Goal: Find specific page/section: Find specific page/section

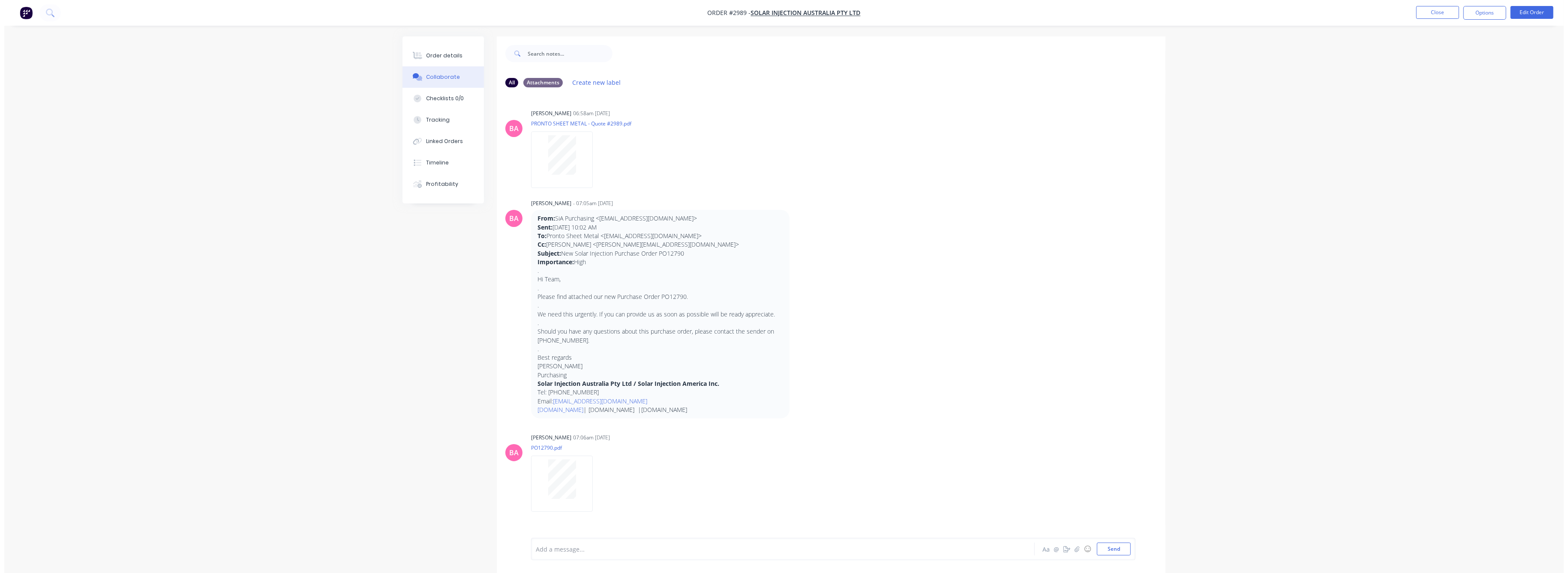
scroll to position [836, 0]
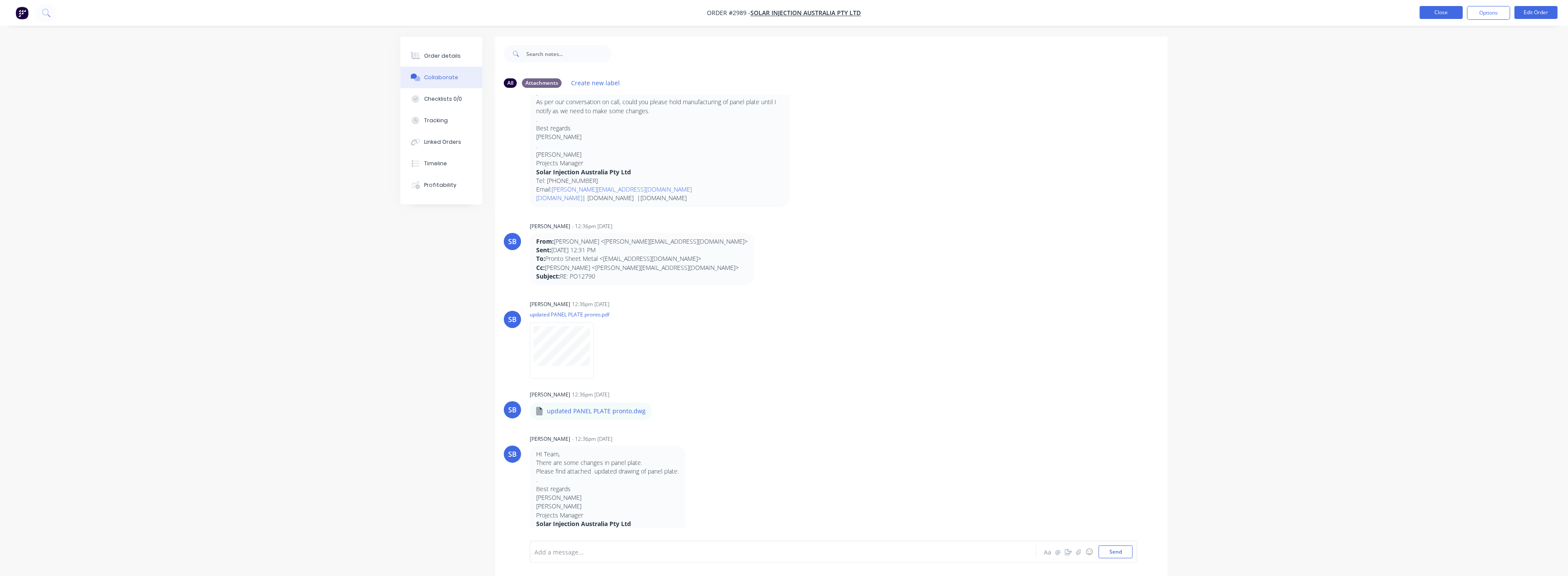
click at [1428, 14] on button "Close" at bounding box center [1441, 12] width 43 height 13
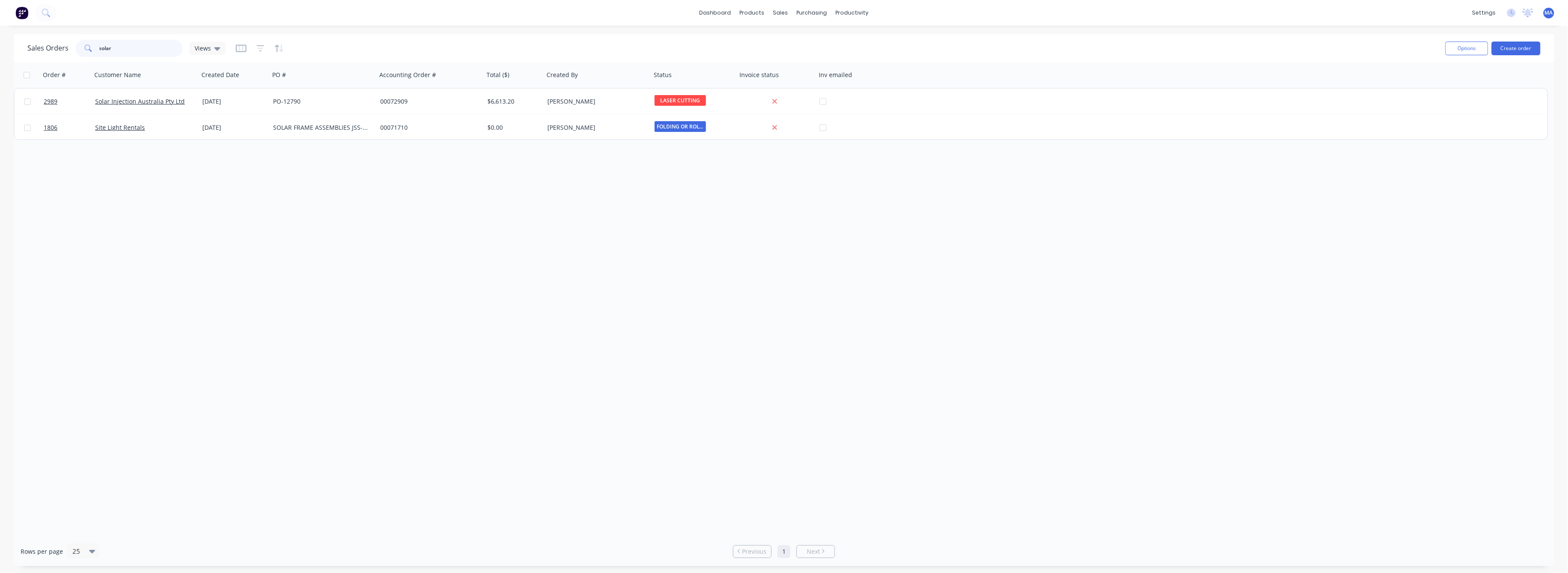
drag, startPoint x: 112, startPoint y: 49, endPoint x: 84, endPoint y: 56, distance: 28.9
click at [84, 53] on div "solar" at bounding box center [129, 49] width 108 height 17
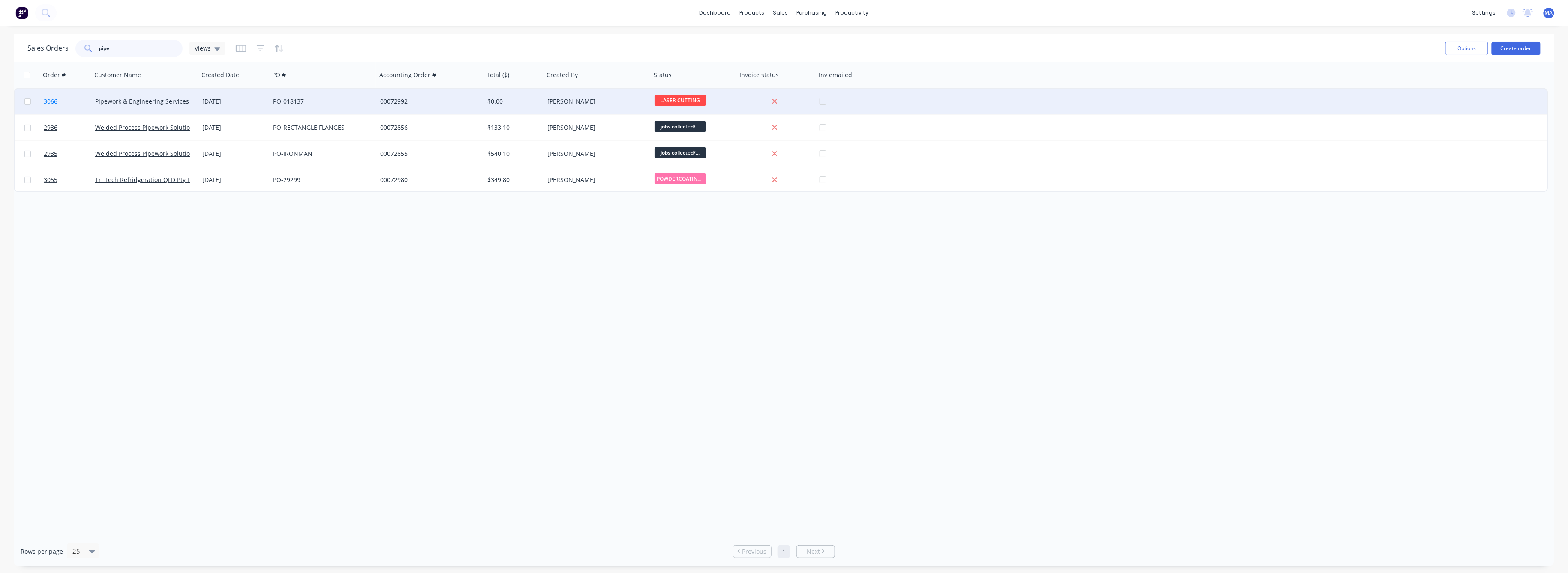
type input "pipe"
click at [49, 101] on span "3066" at bounding box center [50, 101] width 14 height 9
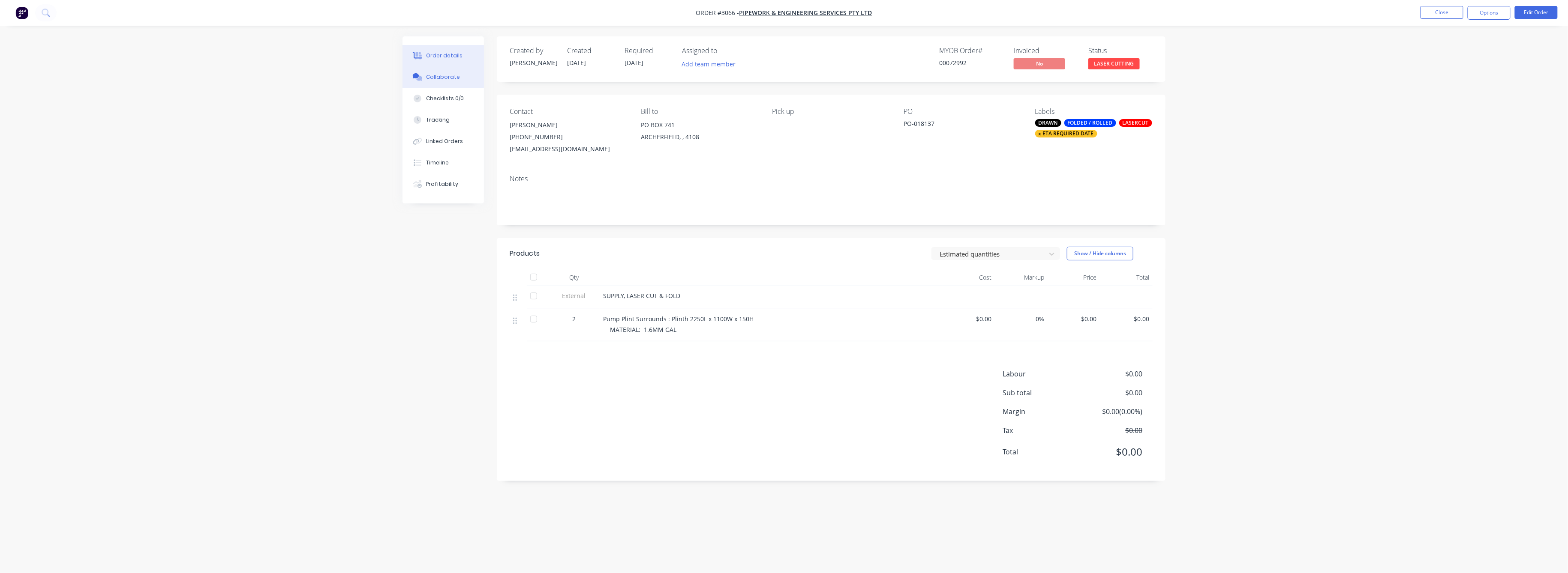
click at [445, 72] on button "Collaborate" at bounding box center [443, 77] width 82 height 22
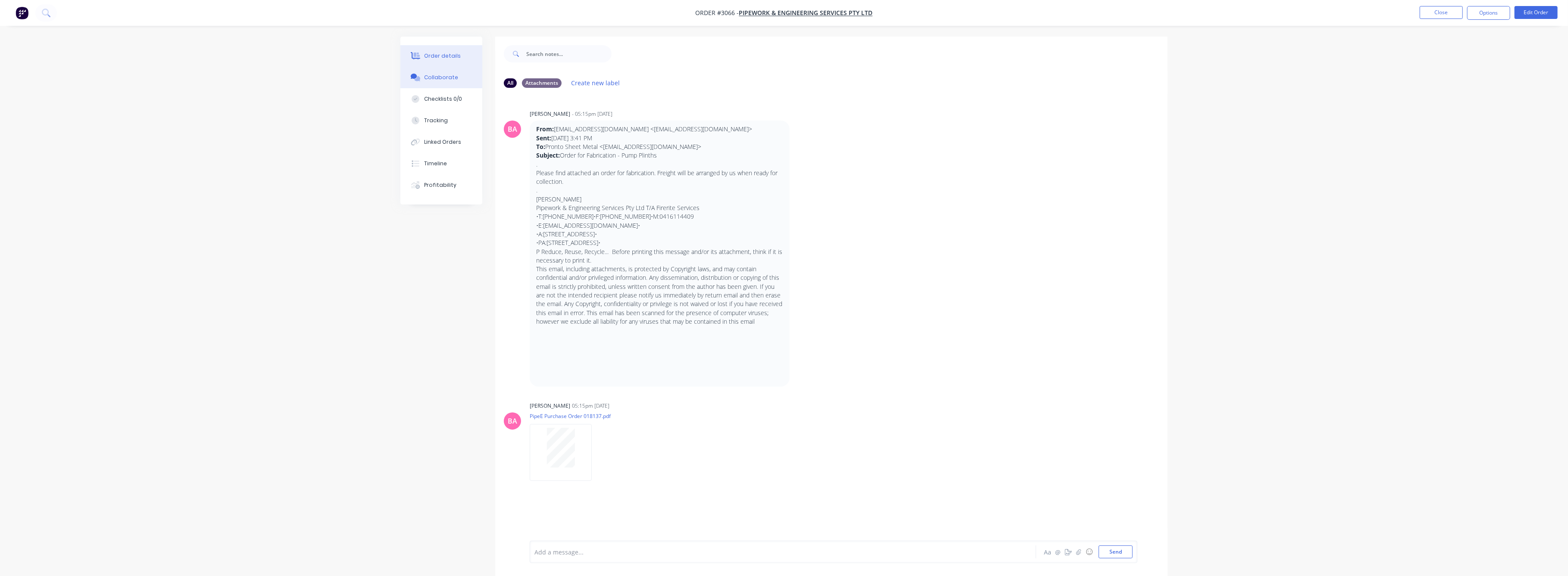
click at [434, 54] on div "Order details" at bounding box center [443, 56] width 37 height 8
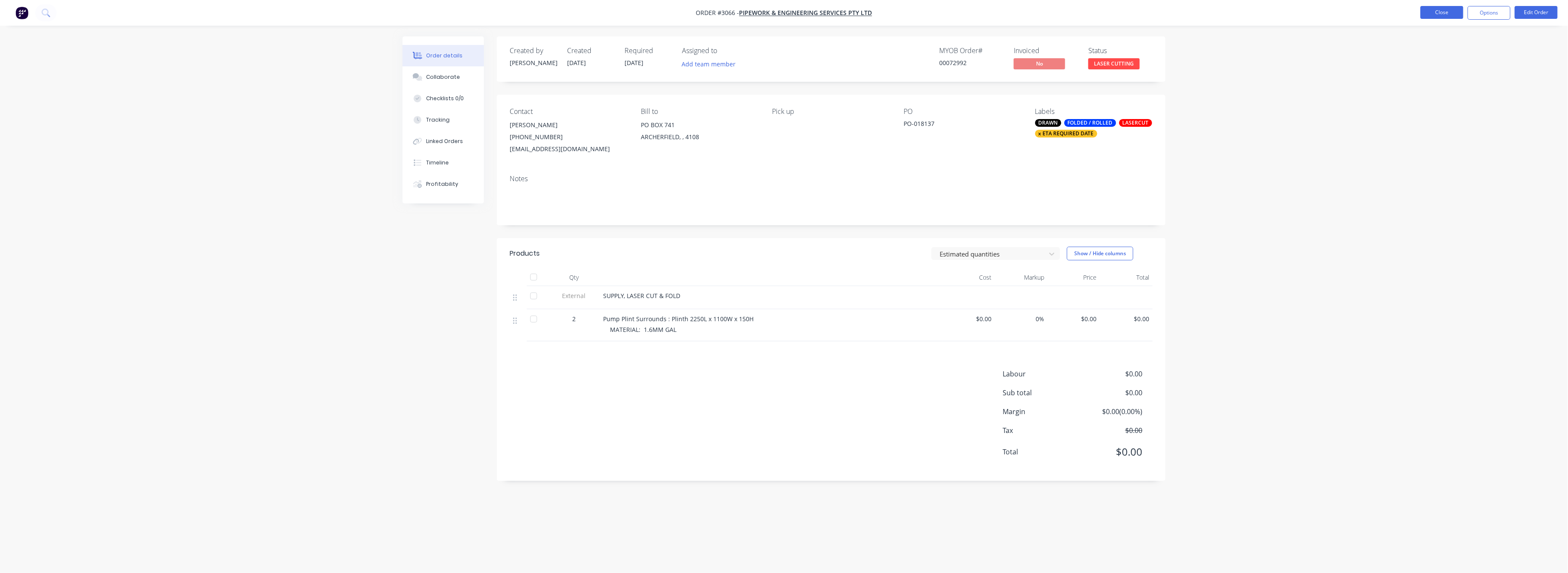
click at [1448, 12] on button "Close" at bounding box center [1441, 12] width 42 height 13
